Goal: Information Seeking & Learning: Check status

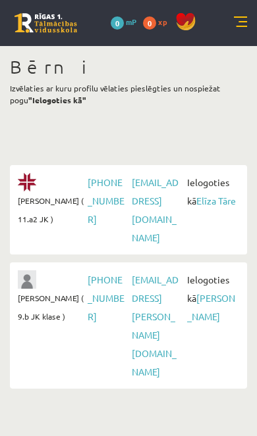
click at [199, 293] on link "[PERSON_NAME]" at bounding box center [211, 307] width 48 height 30
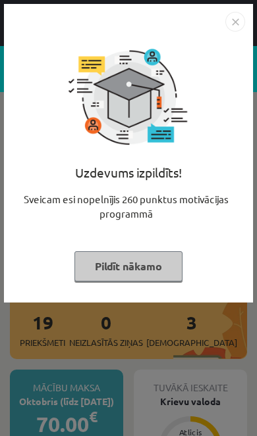
click at [124, 266] on button "Pildīt nākamo" at bounding box center [128, 266] width 108 height 30
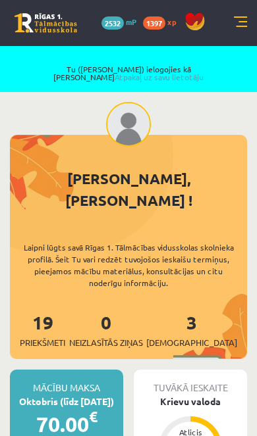
click at [241, 26] on link at bounding box center [240, 22] width 13 height 13
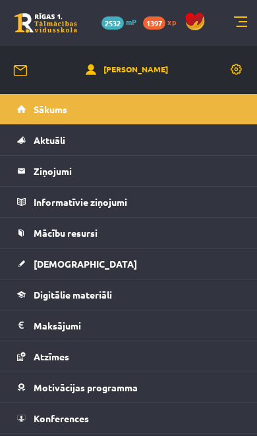
click at [82, 232] on span "Mācību resursi" at bounding box center [66, 233] width 64 height 12
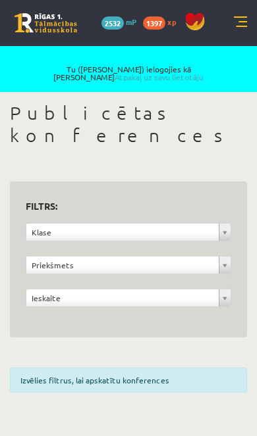
click at [236, 17] on link at bounding box center [240, 22] width 13 height 13
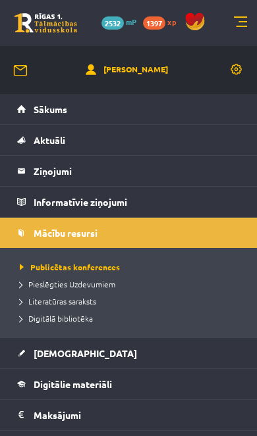
click at [76, 321] on span "Digitālā bibliotēka" at bounding box center [56, 318] width 73 height 11
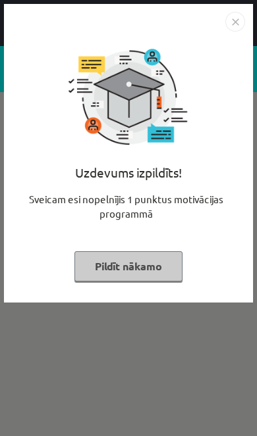
click at [145, 274] on button "Pildīt nākamo" at bounding box center [128, 266] width 108 height 30
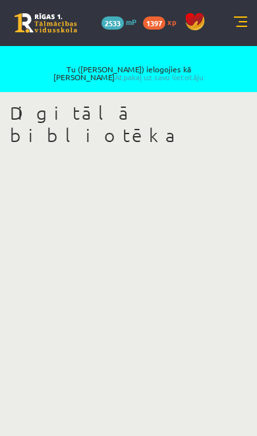
click at [203, 72] on link "Atpakaļ uz savu lietotāju" at bounding box center [158, 77] width 89 height 11
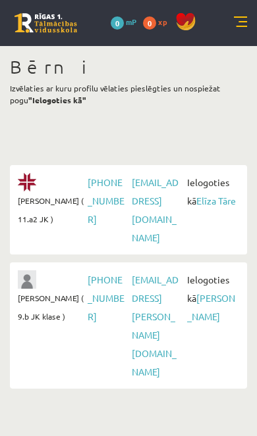
click at [205, 203] on link "Elīza Tāre" at bounding box center [215, 201] width 39 height 12
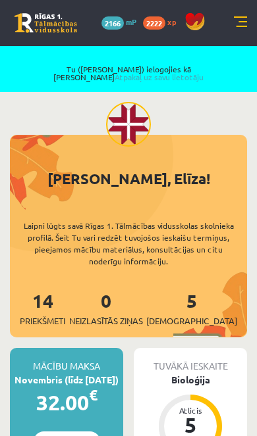
click at [236, 22] on link at bounding box center [240, 22] width 13 height 13
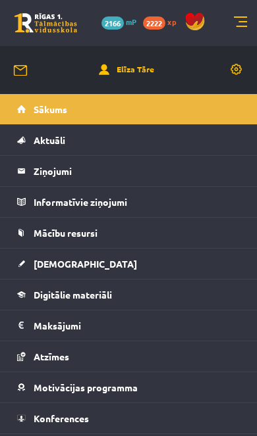
click at [82, 228] on span "Mācību resursi" at bounding box center [66, 233] width 64 height 12
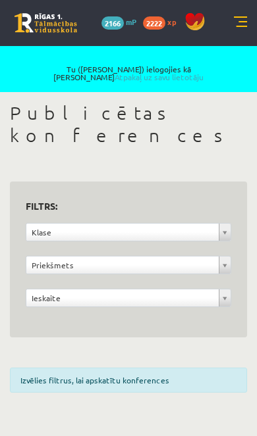
click at [234, 24] on link at bounding box center [240, 22] width 13 height 13
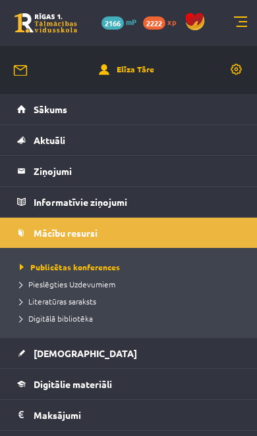
click at [72, 314] on span "Digitālā bibliotēka" at bounding box center [56, 318] width 73 height 11
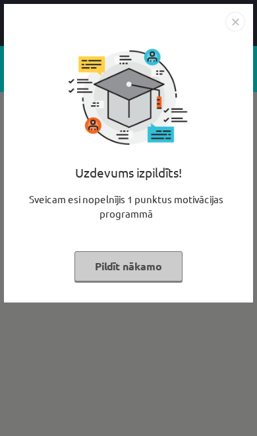
click at [152, 271] on button "Pildīt nākamo" at bounding box center [128, 266] width 108 height 30
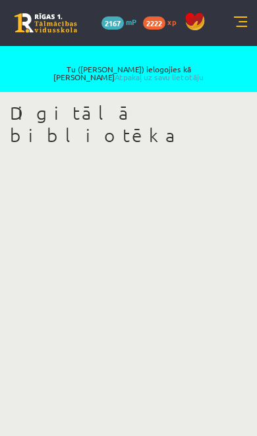
click at [187, 72] on link "Atpakaļ uz savu lietotāju" at bounding box center [158, 77] width 89 height 11
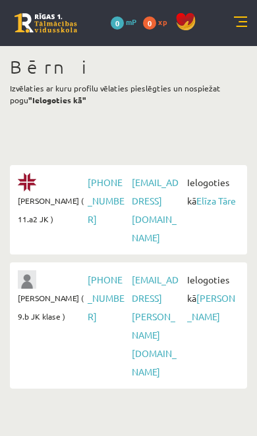
click at [201, 292] on link "[PERSON_NAME]" at bounding box center [211, 307] width 48 height 30
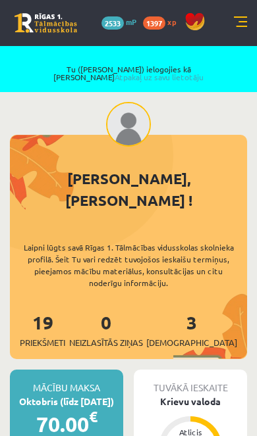
click at [236, 24] on link at bounding box center [240, 22] width 13 height 13
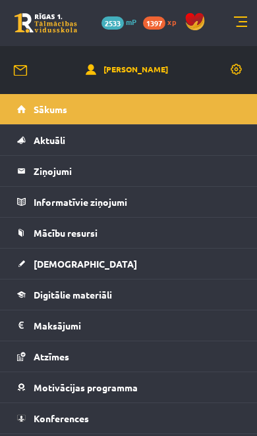
click at [57, 264] on span "[DEMOGRAPHIC_DATA]" at bounding box center [85, 264] width 103 height 12
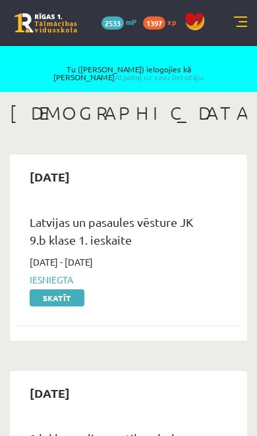
click at [244, 20] on link at bounding box center [240, 22] width 13 height 13
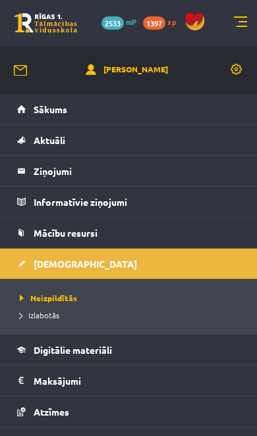
click at [53, 314] on span "Izlabotās" at bounding box center [39, 315] width 39 height 11
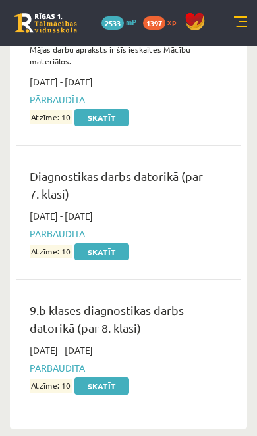
scroll to position [6509, 0]
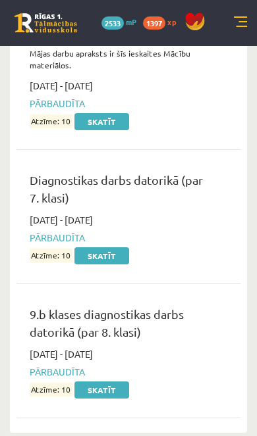
click at [99, 382] on link "Skatīt" at bounding box center [101, 390] width 55 height 17
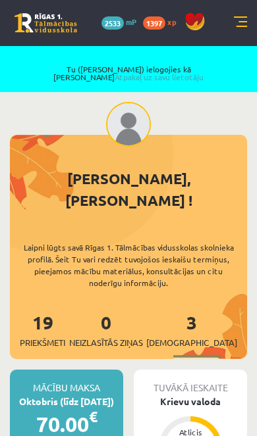
click at [203, 72] on link "Atpakaļ uz savu lietotāju" at bounding box center [158, 77] width 89 height 11
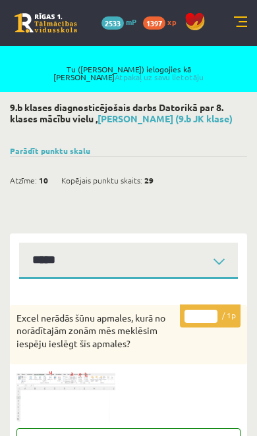
click at [77, 146] on link "Parādīt punktu skalu" at bounding box center [50, 150] width 80 height 11
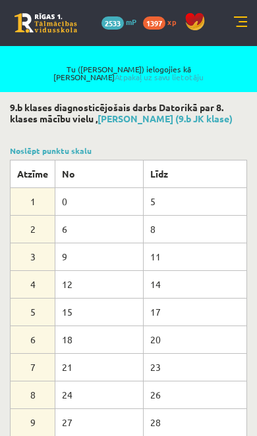
click at [76, 147] on link "Noslēpt punktu skalu" at bounding box center [51, 150] width 82 height 11
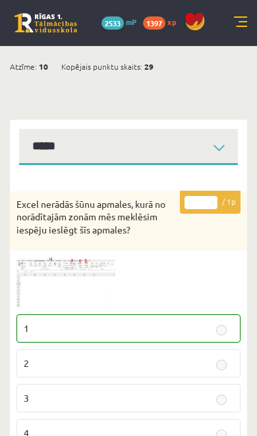
scroll to position [107, 0]
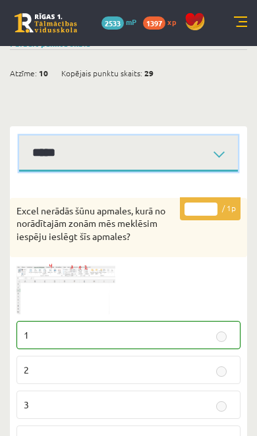
click at [211, 155] on select "**********" at bounding box center [128, 154] width 218 height 36
click at [224, 150] on select "**********" at bounding box center [128, 154] width 218 height 36
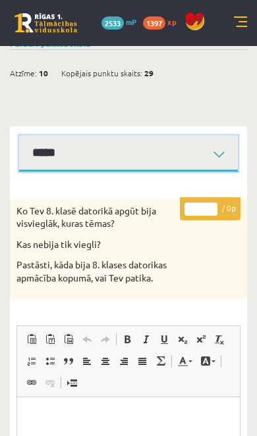
click at [225, 151] on select "**********" at bounding box center [128, 154] width 218 height 36
select select "**********"
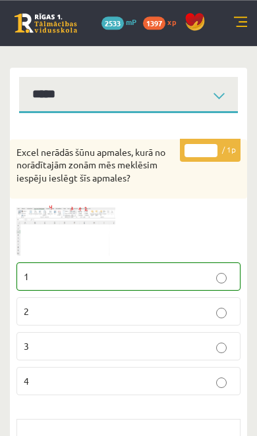
scroll to position [166, 0]
click at [68, 221] on img at bounding box center [65, 230] width 99 height 51
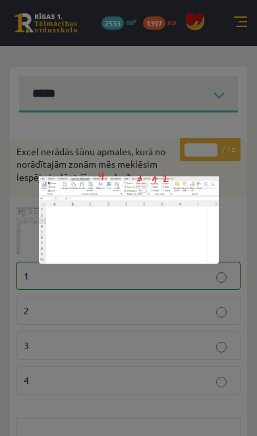
scroll to position [180, 0]
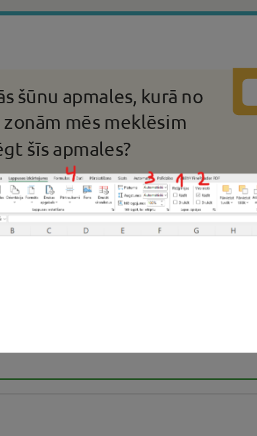
click at [49, 51] on div at bounding box center [128, 218] width 257 height 436
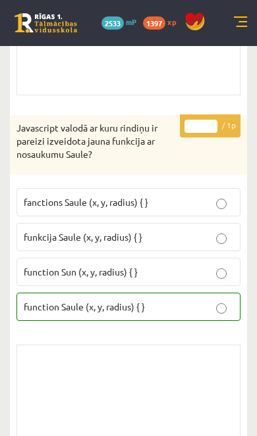
scroll to position [11054, 0]
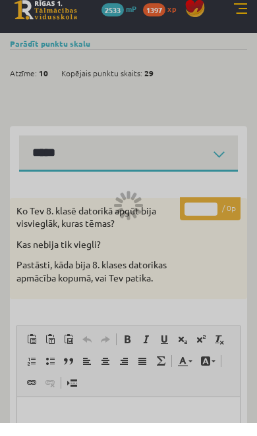
scroll to position [107, 0]
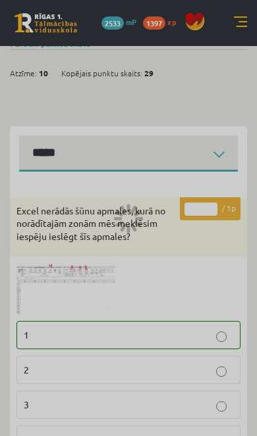
select select "**********"
